Goal: Book appointment/travel/reservation

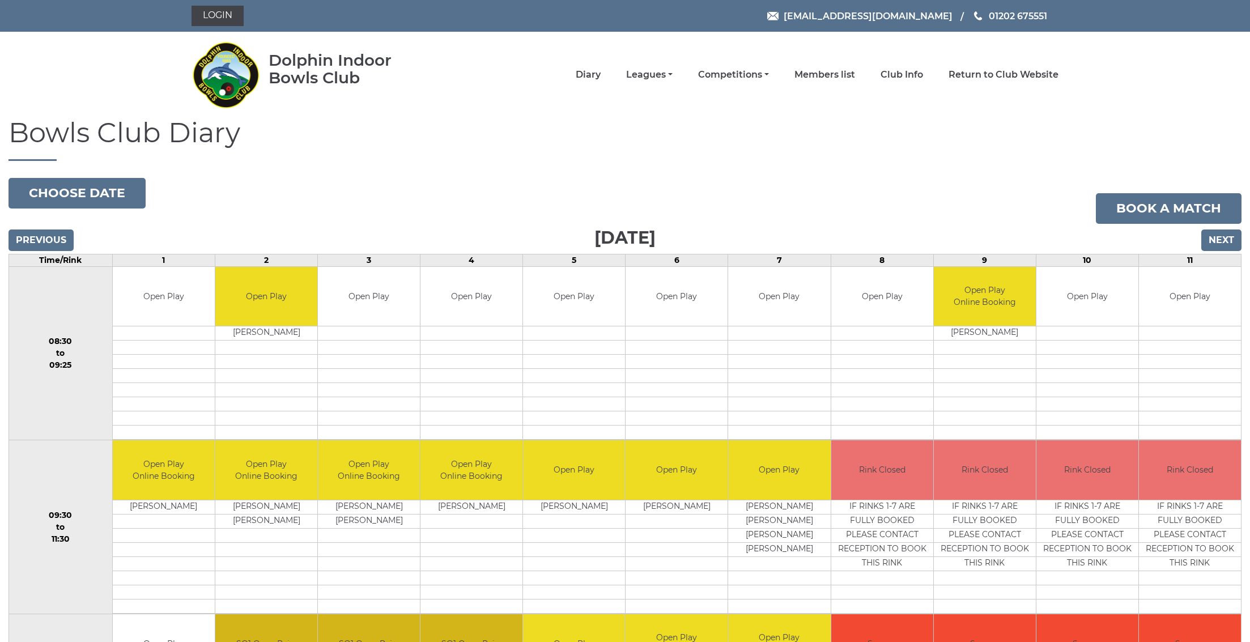
click at [1235, 238] on input "Next" at bounding box center [1222, 241] width 40 height 22
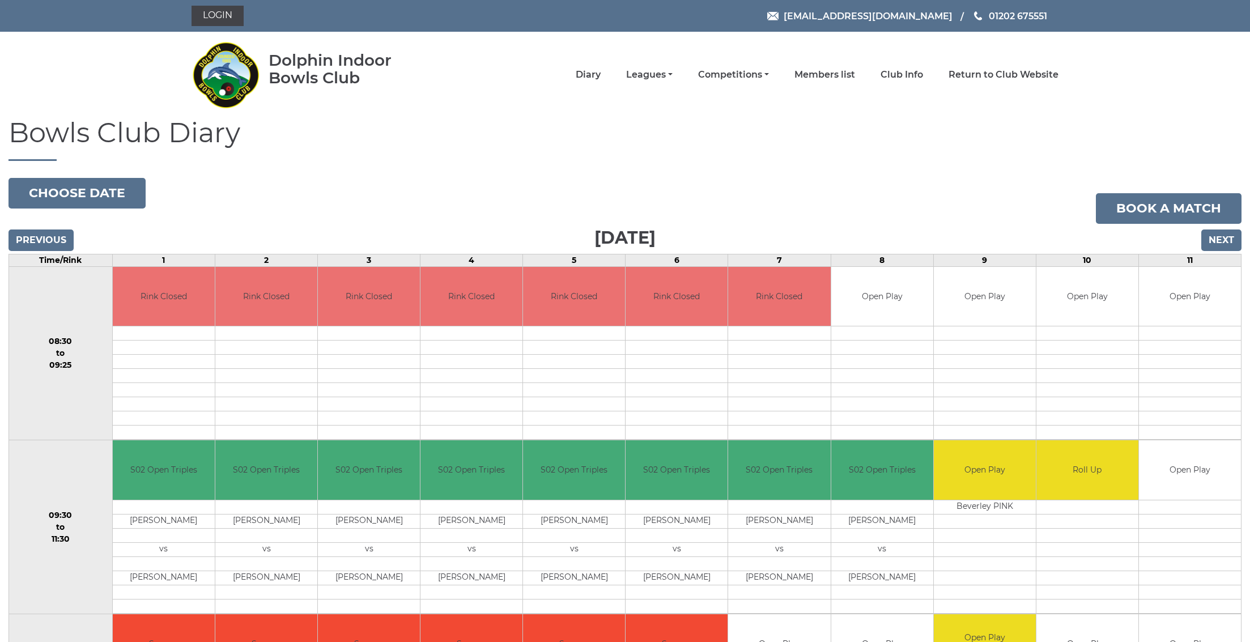
click at [1230, 238] on input "Next" at bounding box center [1222, 241] width 40 height 22
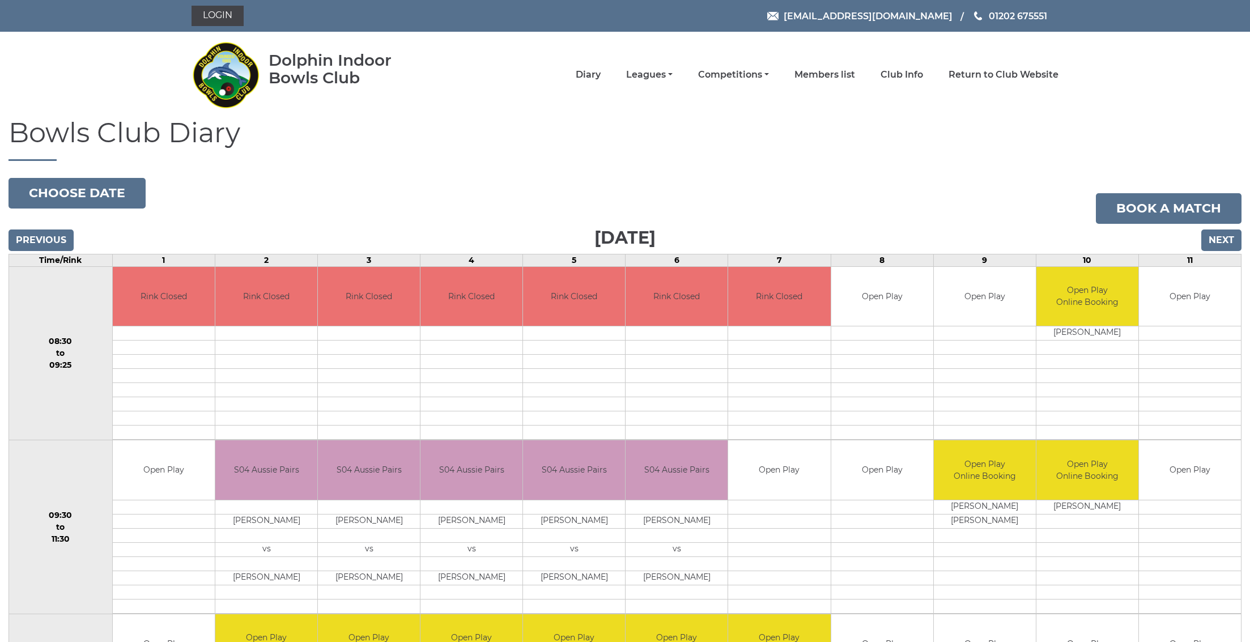
click at [1227, 240] on input "Next" at bounding box center [1222, 241] width 40 height 22
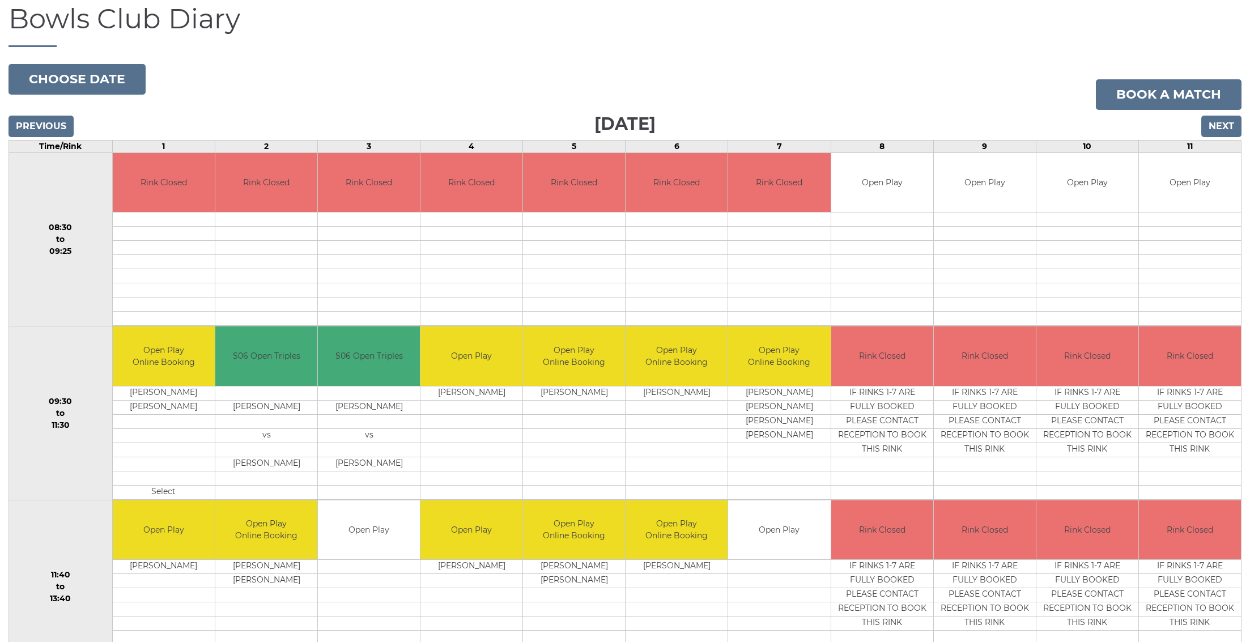
scroll to position [198, 0]
